Goal: Task Accomplishment & Management: Complete application form

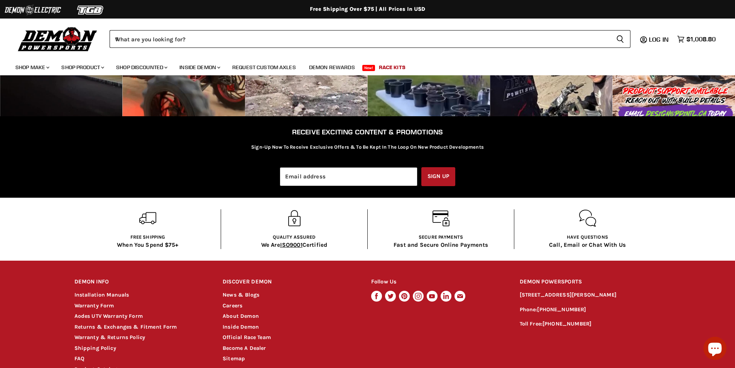
scroll to position [1402, 0]
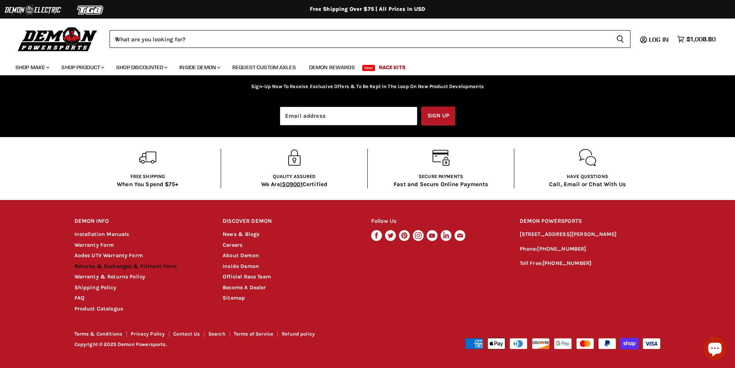
click at [168, 264] on link "Returns & Exchanges & Fitment Form" at bounding box center [125, 266] width 103 height 7
